Goal: Information Seeking & Learning: Learn about a topic

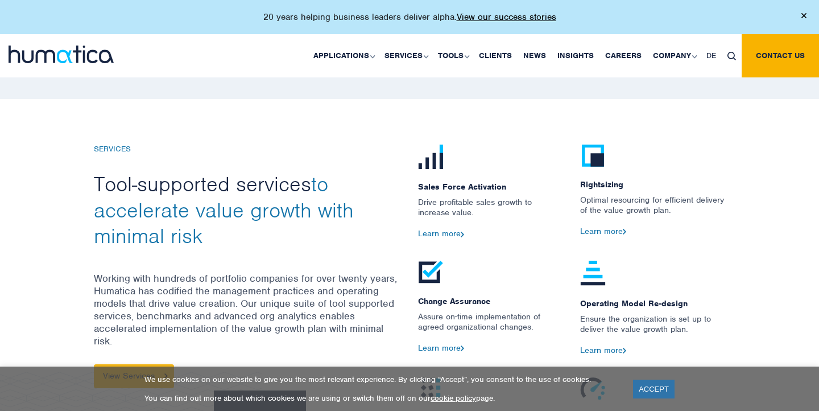
scroll to position [1135, 0]
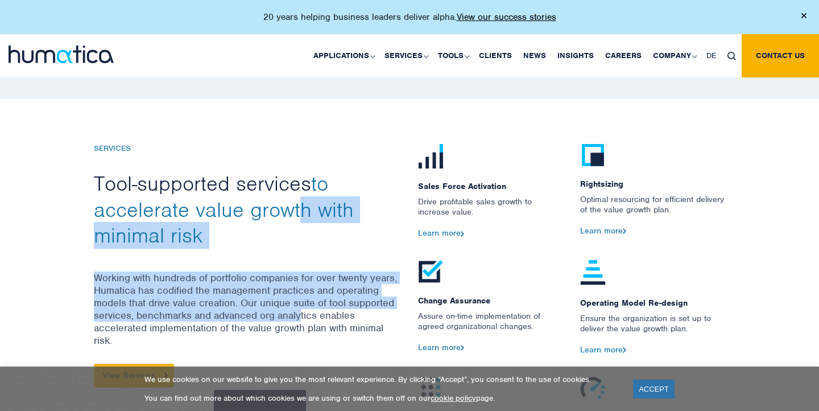
drag, startPoint x: 300, startPoint y: 225, endPoint x: 300, endPoint y: 306, distance: 80.8
click at [300, 306] on div "SERVICES Tool-supported services to accelerate value growth with minimal risk W…" at bounding box center [247, 265] width 307 height 243
click at [300, 306] on p "Working with hundreds of portfolio companies for over twenty years, Humatica ha…" at bounding box center [247, 317] width 307 height 92
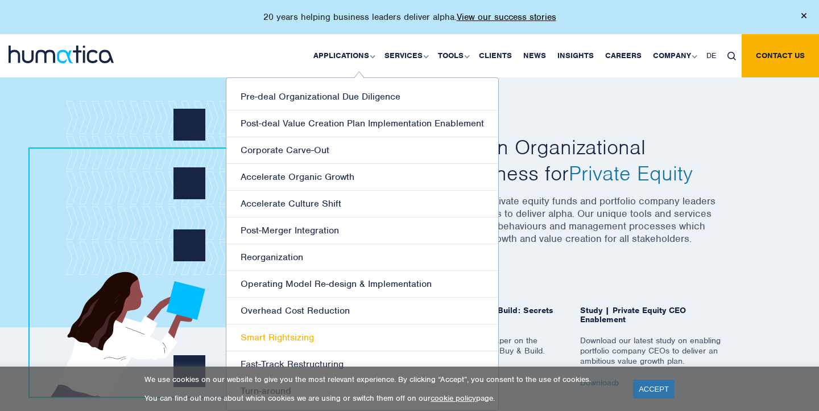
scroll to position [0, 0]
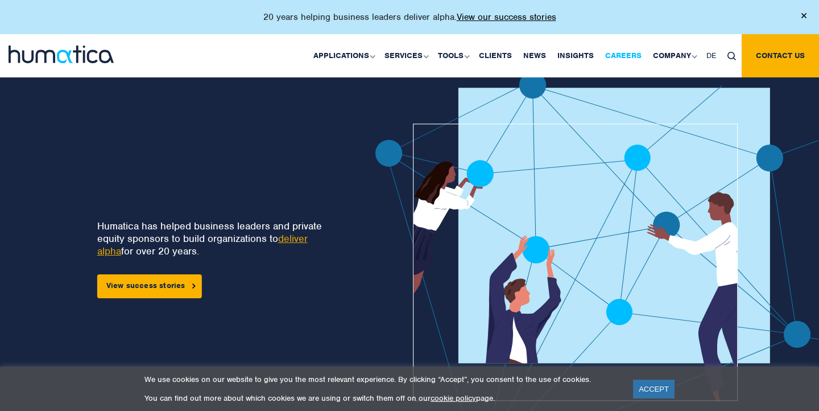
click at [632, 59] on link "Careers" at bounding box center [623, 55] width 48 height 43
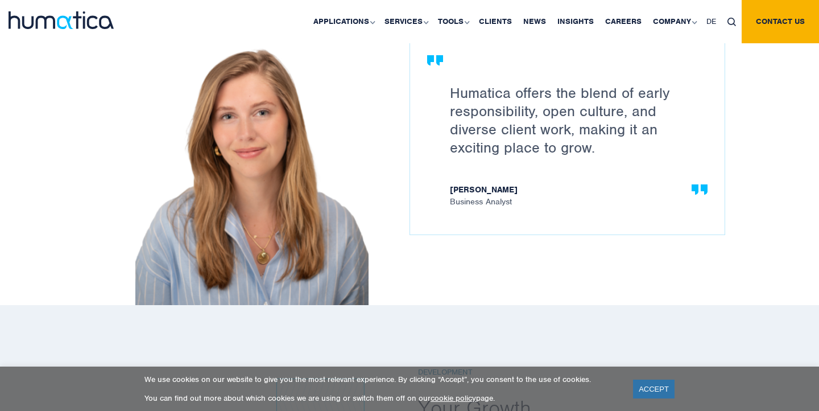
scroll to position [1665, 0]
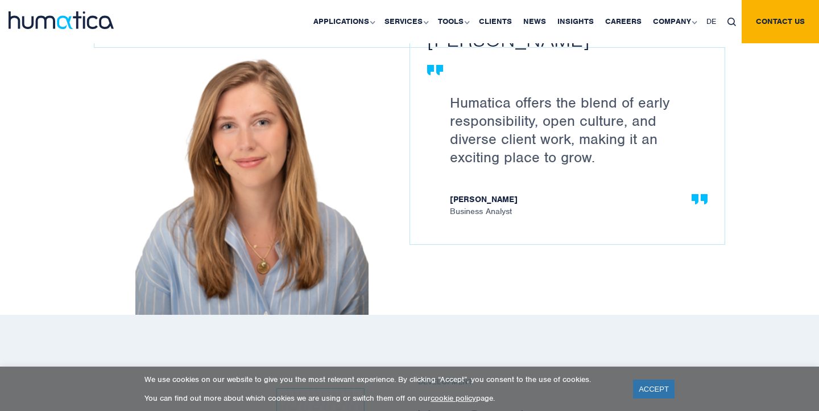
drag, startPoint x: 536, startPoint y: 206, endPoint x: 549, endPoint y: 113, distance: 93.7
click at [549, 113] on div "Humatica offers the blend of early responsibility, open culture, and diverse cl…" at bounding box center [567, 146] width 314 height 196
drag, startPoint x: 549, startPoint y: 104, endPoint x: 548, endPoint y: 158, distance: 54.0
click at [549, 158] on p "Humatica offers the blend of early responsibility, open culture, and diverse cl…" at bounding box center [573, 129] width 246 height 73
click at [548, 158] on p "Humatica offers the blend of early responsibility, open culture, and diverse cl…" at bounding box center [573, 129] width 246 height 73
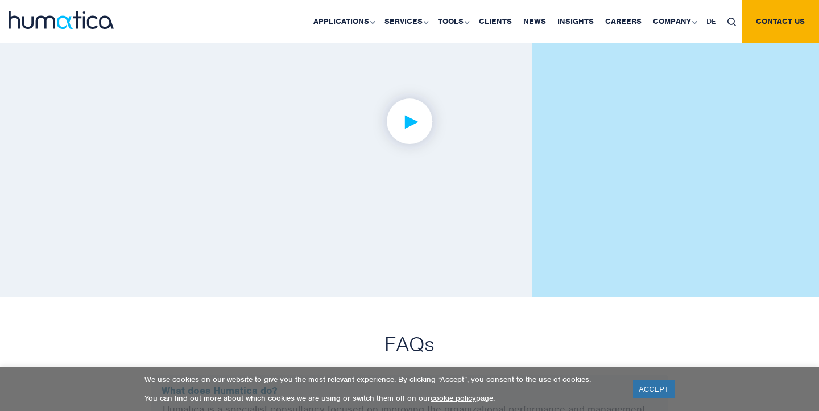
scroll to position [2777, 0]
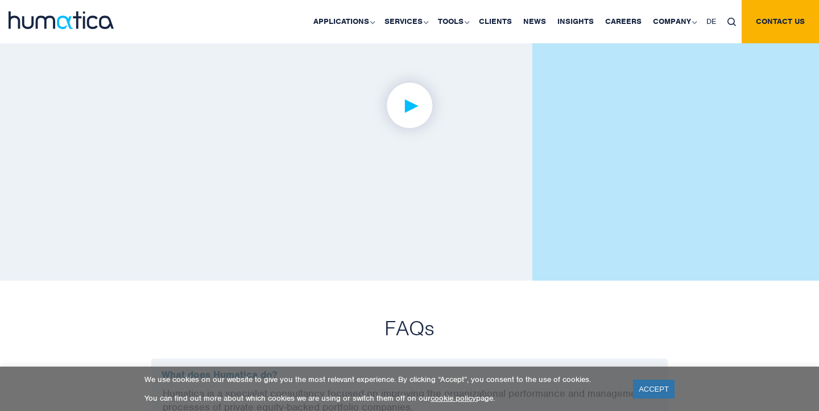
click at [418, 106] on img at bounding box center [410, 105] width 88 height 88
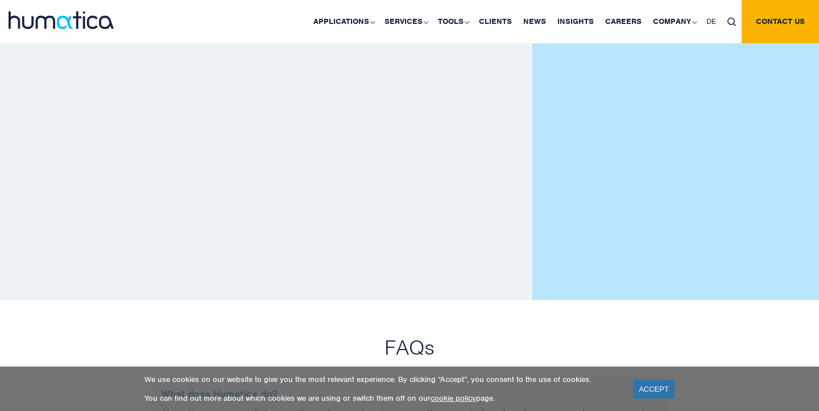
scroll to position [2664, 0]
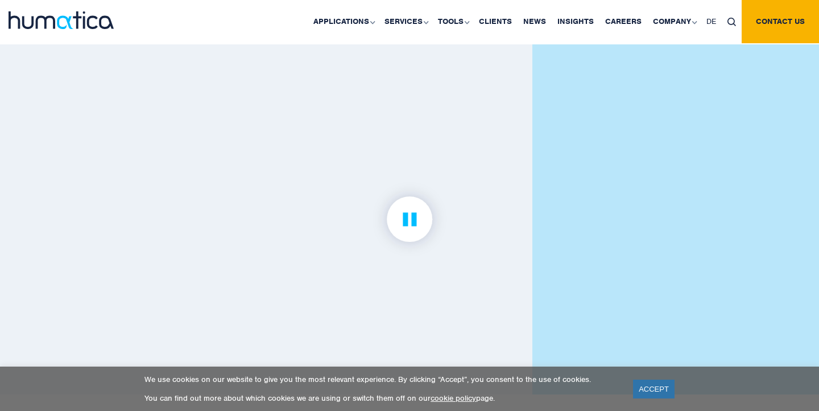
click at [399, 220] on img at bounding box center [410, 219] width 88 height 88
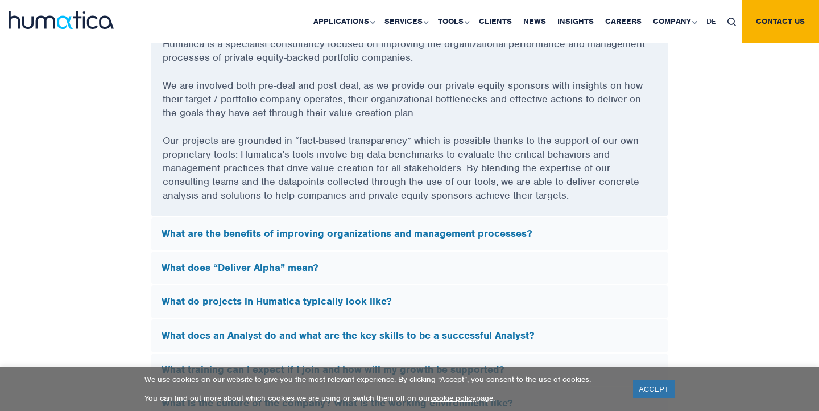
scroll to position [3136, 0]
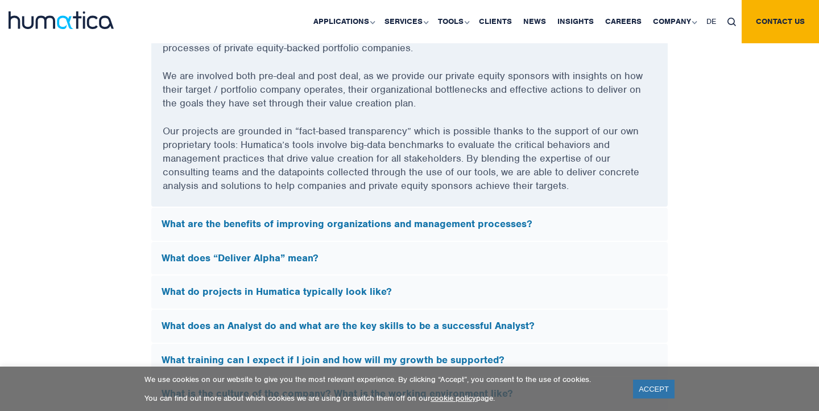
click at [372, 223] on h5 "What are the benefits of improving organizations and management processes?" at bounding box center [410, 224] width 496 height 13
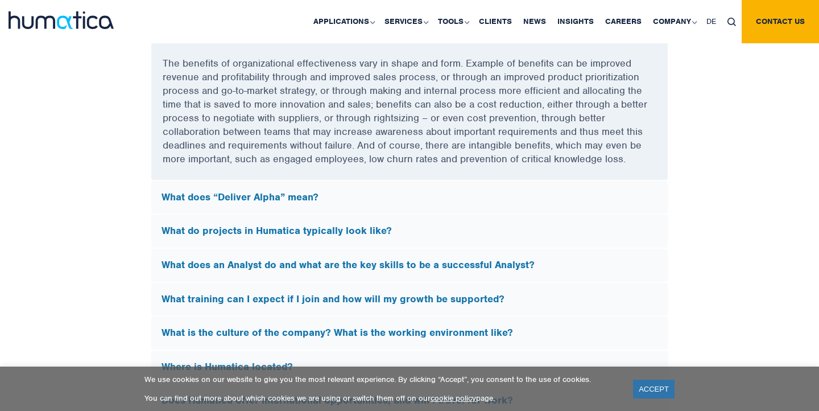
scroll to position [3197, 0]
click at [358, 193] on h5 "What does “Deliver Alpha” mean?" at bounding box center [410, 197] width 496 height 13
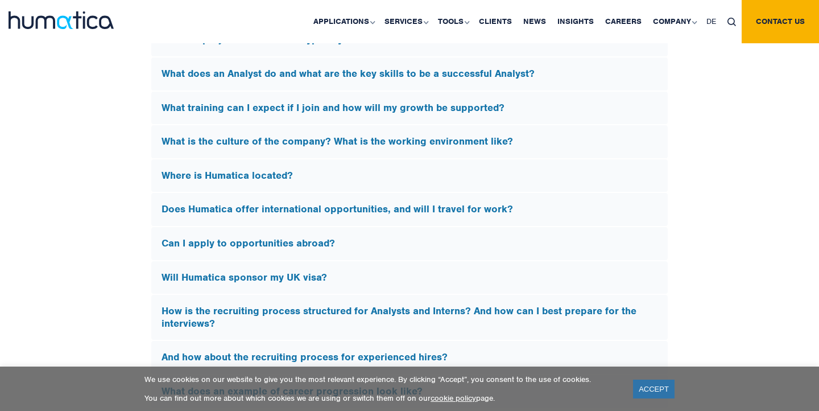
scroll to position [3338, 0]
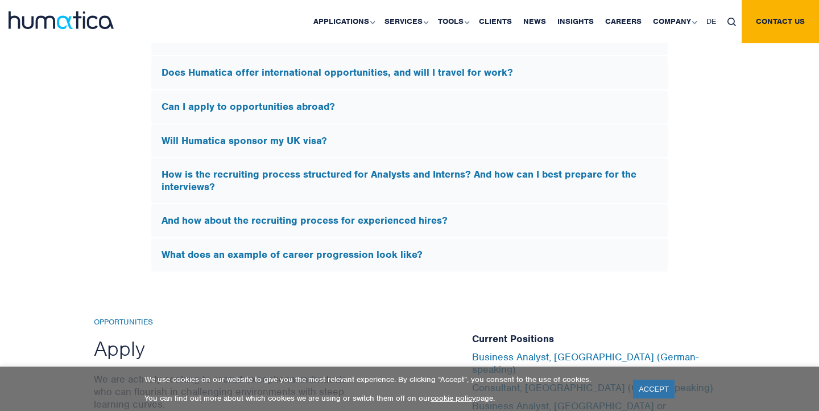
click at [350, 253] on h5 "What does an example of career progression look like?" at bounding box center [410, 255] width 496 height 13
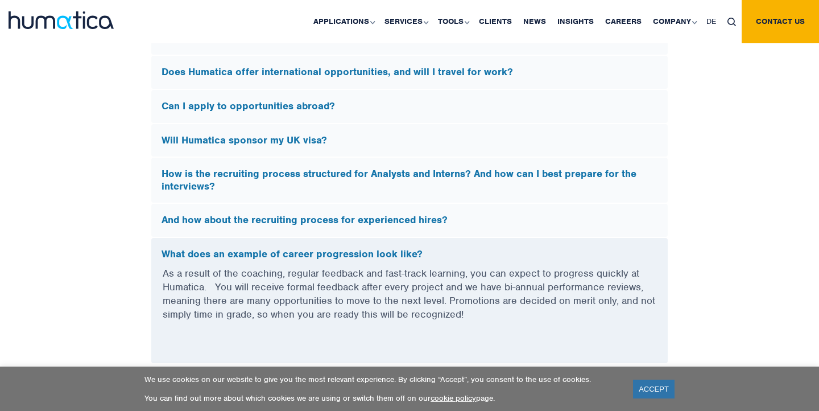
scroll to position [3350, 0]
click at [434, 195] on div "How is the recruiting process structured for Analysts and Interns? And how can …" at bounding box center [409, 180] width 516 height 45
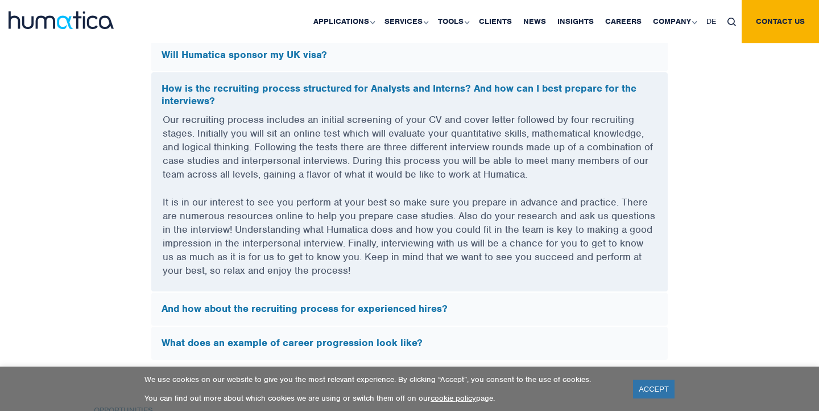
scroll to position [3437, 0]
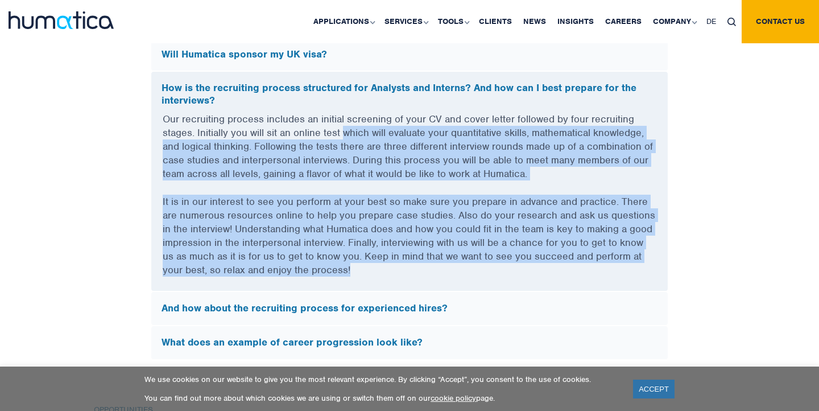
drag, startPoint x: 342, startPoint y: 134, endPoint x: 342, endPoint y: 260, distance: 125.7
click at [342, 260] on div "Our recruiting process includes an initial screening of your CV and cover lette…" at bounding box center [409, 201] width 516 height 179
click at [342, 260] on p "It is in our interest to see you perform at your best so make sure you prepare …" at bounding box center [410, 242] width 494 height 96
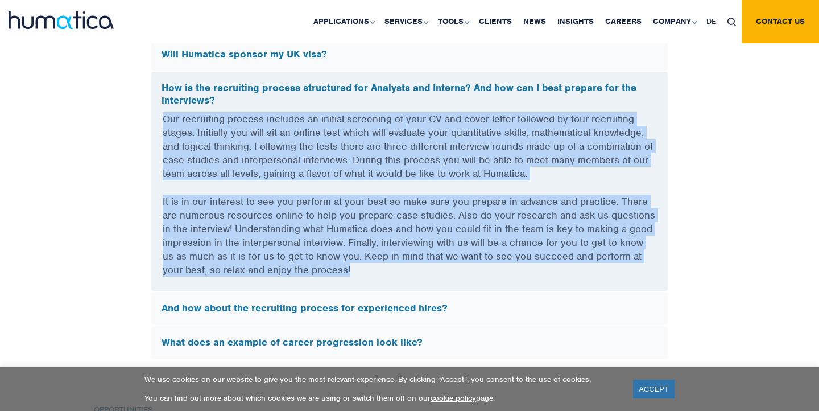
drag, startPoint x: 334, startPoint y: 267, endPoint x: 165, endPoint y: 111, distance: 229.8
click at [165, 112] on div "Our recruiting process includes an initial screening of your CV and cover lette…" at bounding box center [409, 201] width 516 height 179
click at [221, 200] on p "It is in our interest to see you perform at your best so make sure you prepare …" at bounding box center [410, 242] width 494 height 96
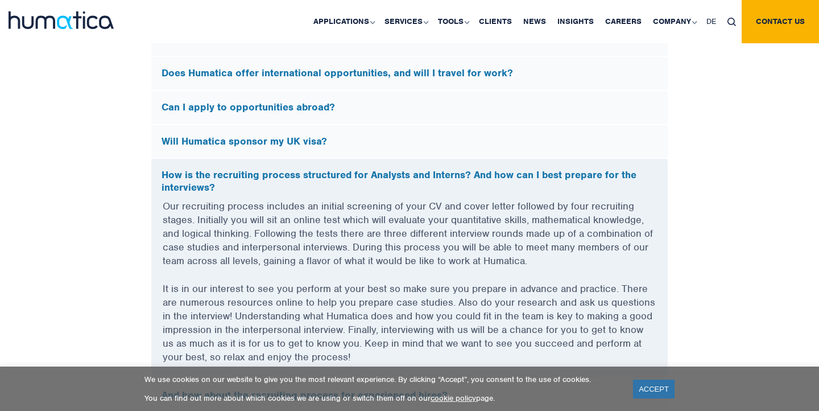
click at [246, 107] on h5 "Can I apply to opportunities abroad?" at bounding box center [410, 107] width 496 height 13
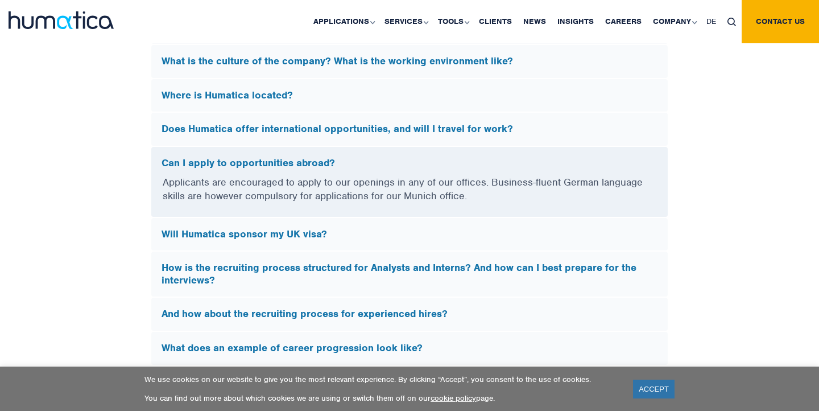
scroll to position [3292, 0]
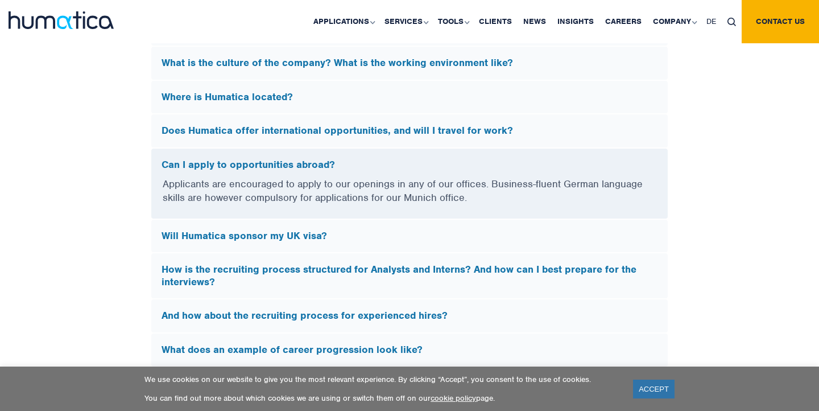
click at [249, 135] on div "Does Humatica offer international opportunities, and will I travel for work?" at bounding box center [409, 130] width 516 height 33
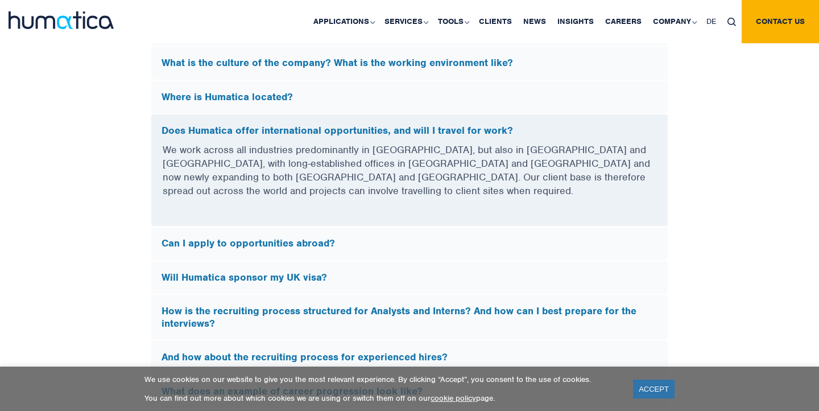
click at [258, 102] on div "Where is Humatica located?" at bounding box center [409, 97] width 516 height 33
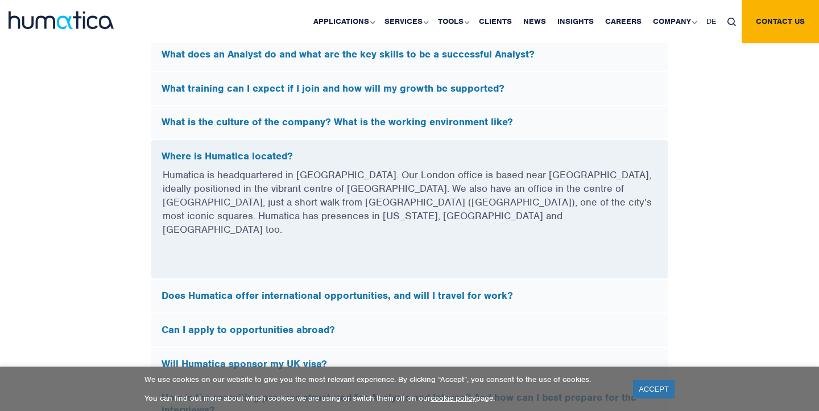
click at [256, 122] on h5 "What is the culture of the company? What is the working environment like?" at bounding box center [410, 122] width 496 height 13
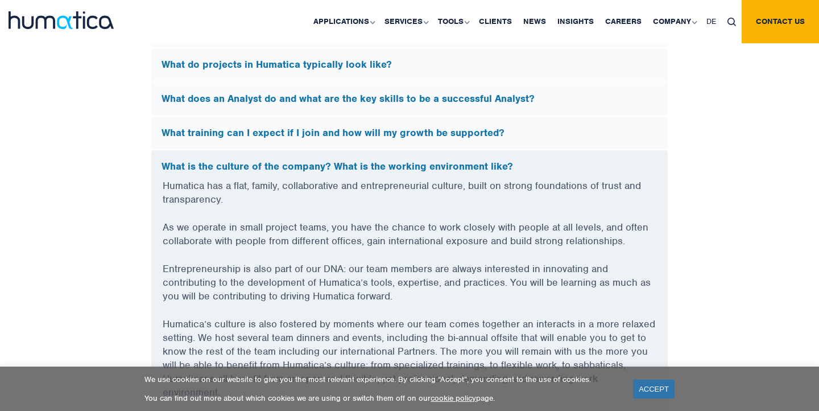
scroll to position [3187, 0]
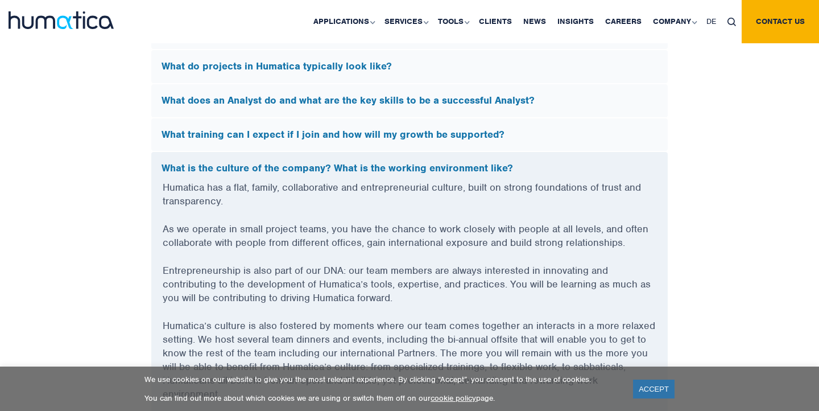
click at [256, 123] on div "What training can I expect if I join and how will my growth be supported?" at bounding box center [409, 134] width 516 height 33
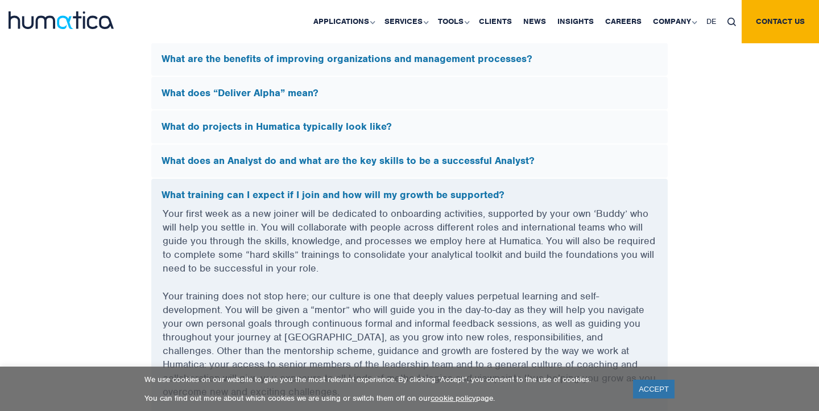
scroll to position [3126, 0]
click at [238, 179] on div "What training can I expect if I join and how will my growth be supported? Your …" at bounding box center [410, 372] width 518 height 387
click at [247, 158] on h5 "What does an Analyst do and what are the key skills to be a successful Analyst?" at bounding box center [410, 161] width 496 height 13
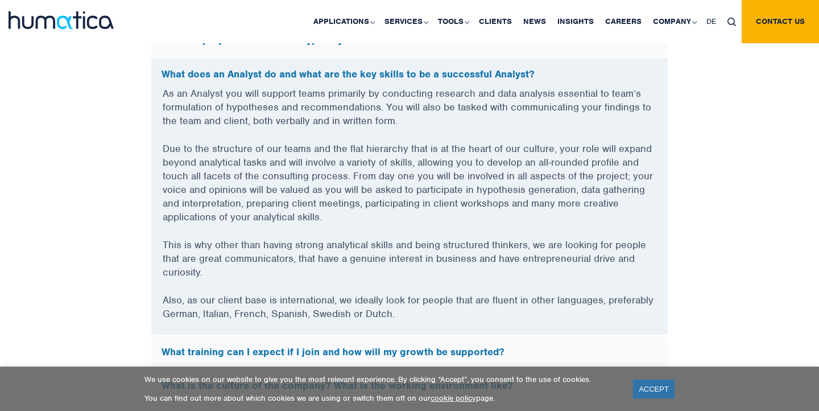
scroll to position [3217, 0]
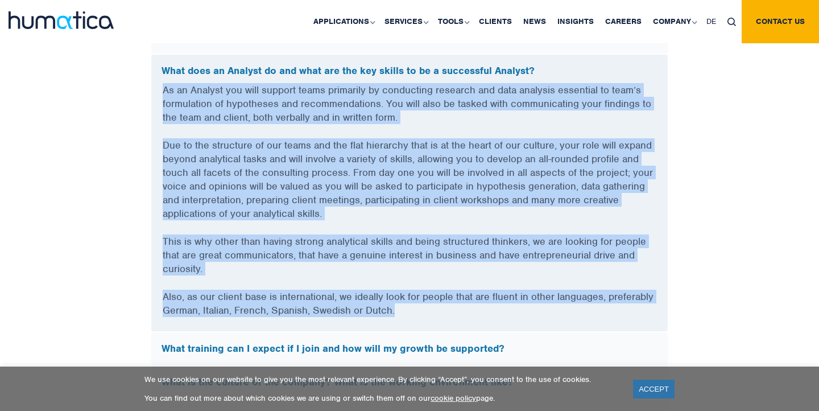
drag, startPoint x: 164, startPoint y: 84, endPoint x: 397, endPoint y: 304, distance: 320.2
click at [397, 304] on div "As an Analyst you will support teams primarily by conducting research and data …" at bounding box center [409, 207] width 516 height 248
copy div "Lo ip Dolorsi ame cons adipisc elits doeiusmod te incididunt utlabore etd magn …"
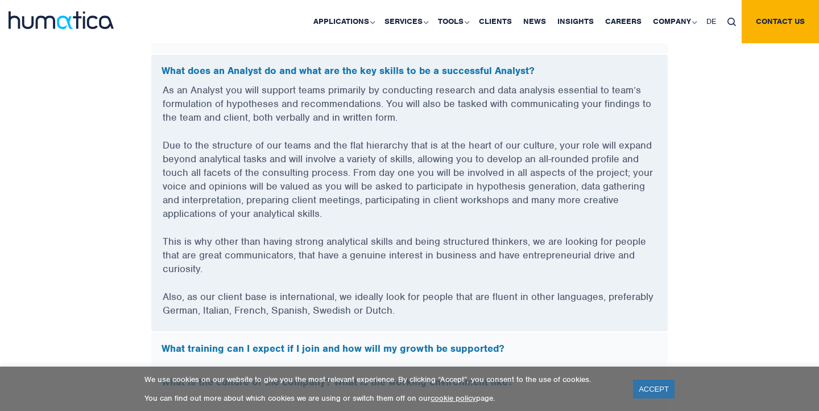
click at [493, 167] on p "Due to the structure of our teams and the flat hierarchy that is at the heart o…" at bounding box center [410, 186] width 494 height 96
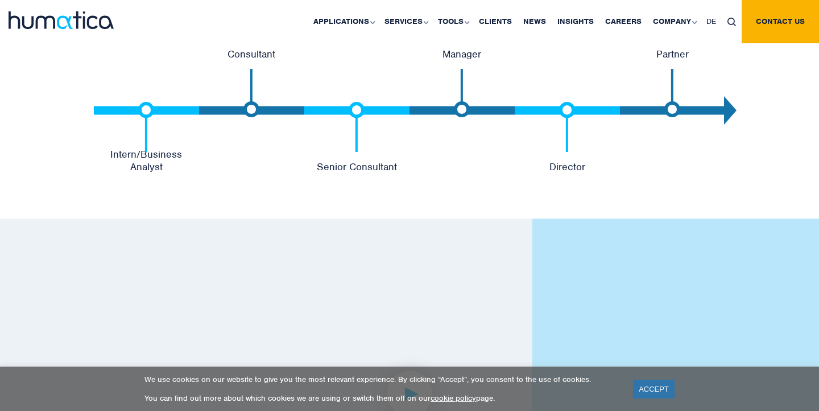
scroll to position [1967, 0]
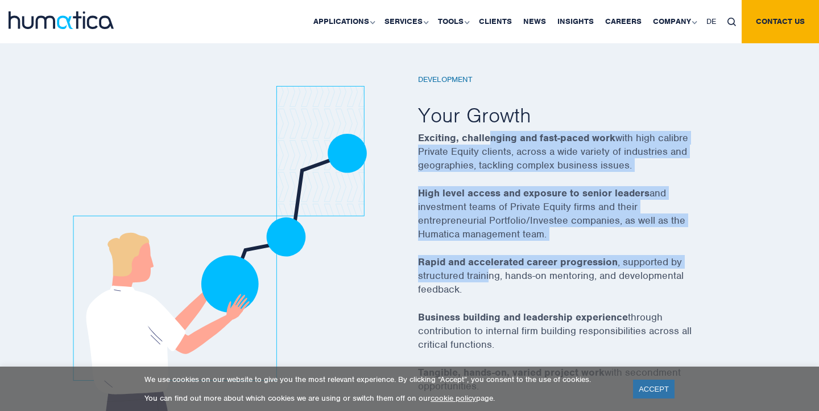
drag, startPoint x: 488, startPoint y: 130, endPoint x: 488, endPoint y: 268, distance: 138.8
click at [488, 268] on div "Development Your Growth Exciting, challenging and fast-paced work with high cal…" at bounding box center [571, 258] width 307 height 366
click at [488, 268] on p "Rapid and accelerated career progression , supported by structured training, ha…" at bounding box center [571, 282] width 307 height 55
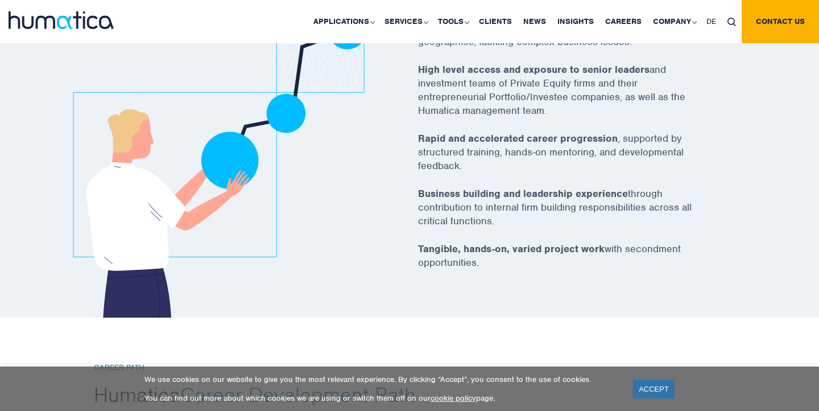
scroll to position [2129, 0]
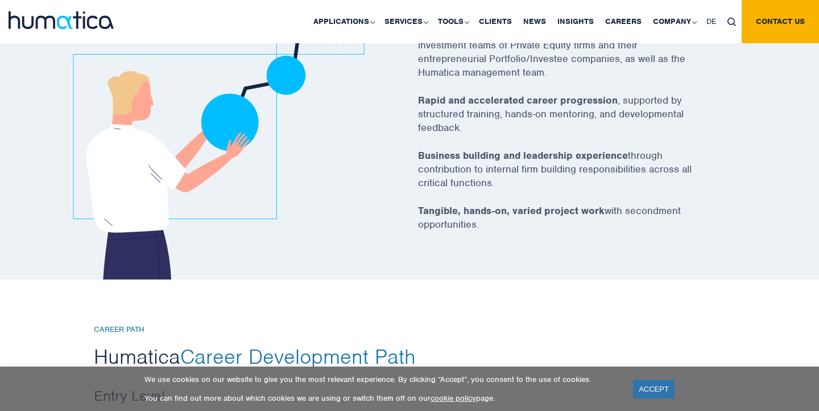
drag, startPoint x: 479, startPoint y: 242, endPoint x: 496, endPoint y: 86, distance: 156.7
click at [496, 86] on div "Development Your Growth Exciting, challenging and fast-paced work with high cal…" at bounding box center [571, 97] width 307 height 366
click at [496, 87] on p "High level access and exposure to senior leaders and investment teams of Privat…" at bounding box center [571, 58] width 307 height 69
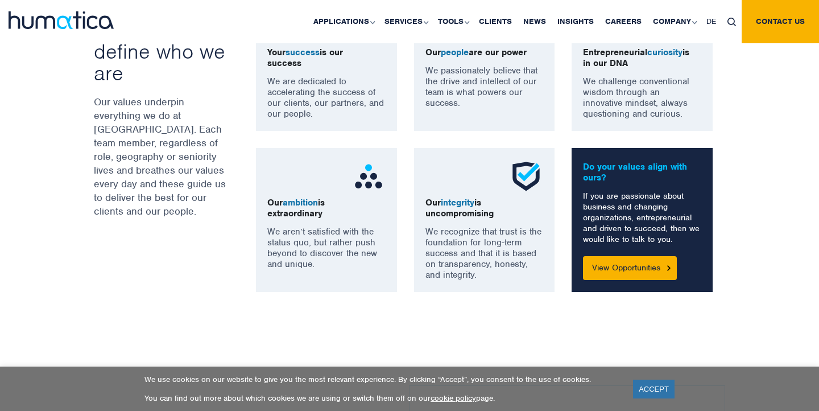
scroll to position [901, 0]
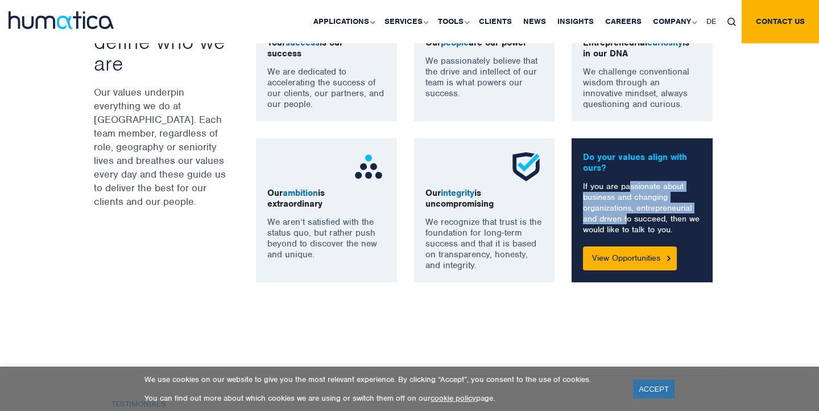
drag, startPoint x: 627, startPoint y: 185, endPoint x: 627, endPoint y: 220, distance: 34.1
click at [627, 220] on p "If you are passionate about business and changing organizations, entrepreneuria…" at bounding box center [642, 208] width 118 height 54
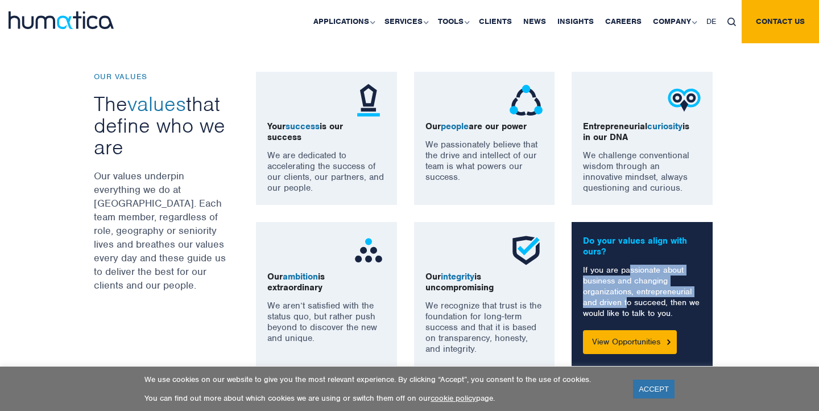
scroll to position [816, 0]
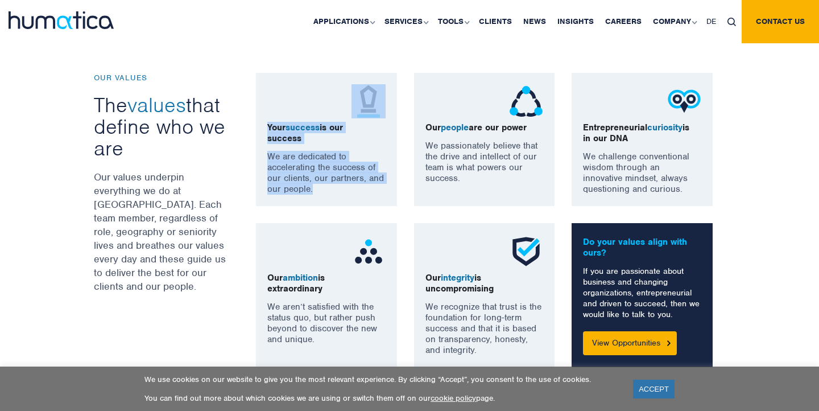
drag, startPoint x: 312, startPoint y: 111, endPoint x: 312, endPoint y: 192, distance: 81.3
click at [312, 192] on div "Your success is our success We are dedicated to accelerating the success of our…" at bounding box center [326, 139] width 141 height 133
click at [312, 192] on p "We are dedicated to accelerating the success of our clients, our partners, and …" at bounding box center [326, 172] width 118 height 43
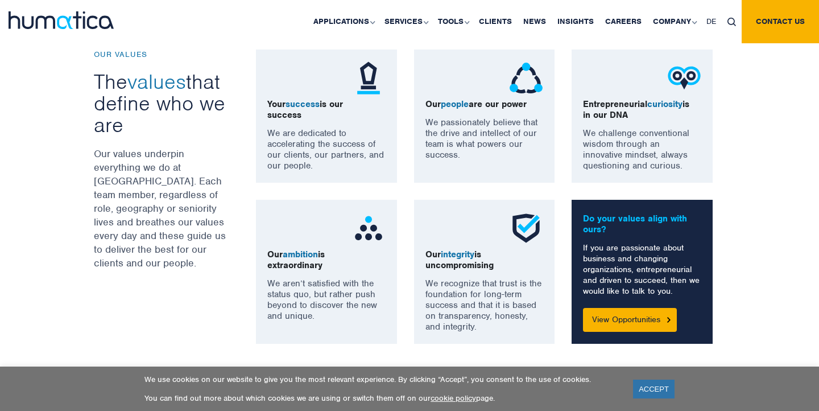
scroll to position [842, 0]
